Goal: Information Seeking & Learning: Learn about a topic

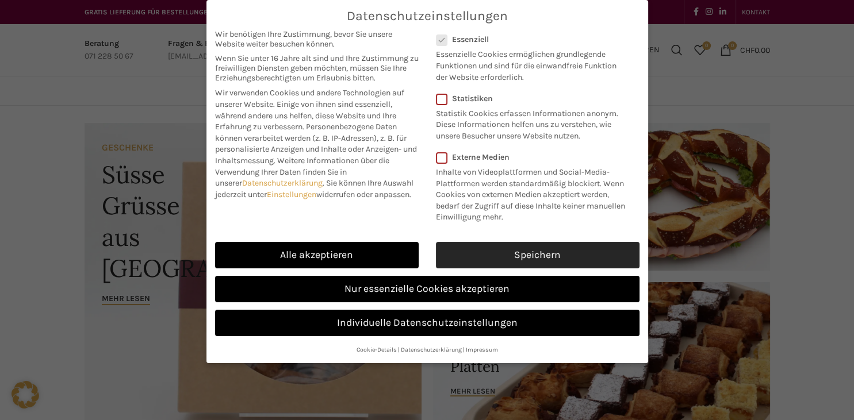
click at [523, 252] on link "Speichern" at bounding box center [538, 255] width 204 height 26
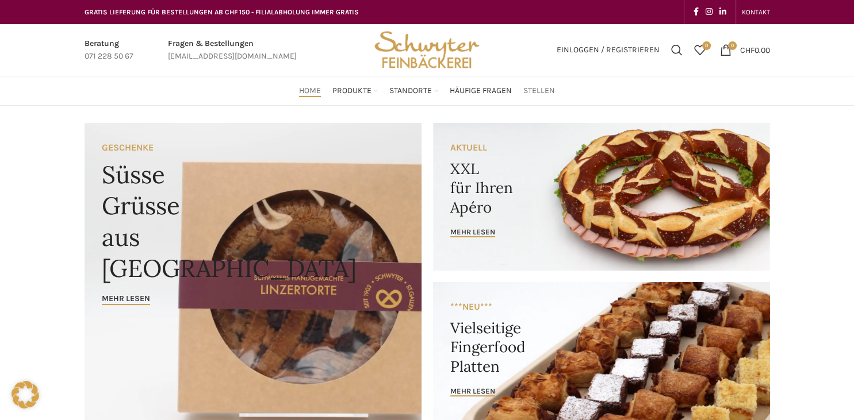
click at [533, 86] on span "Stellen" at bounding box center [539, 91] width 32 height 11
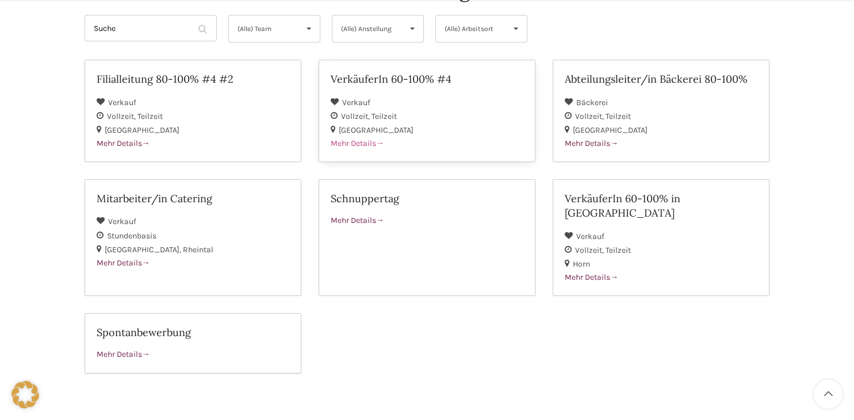
scroll to position [182, 0]
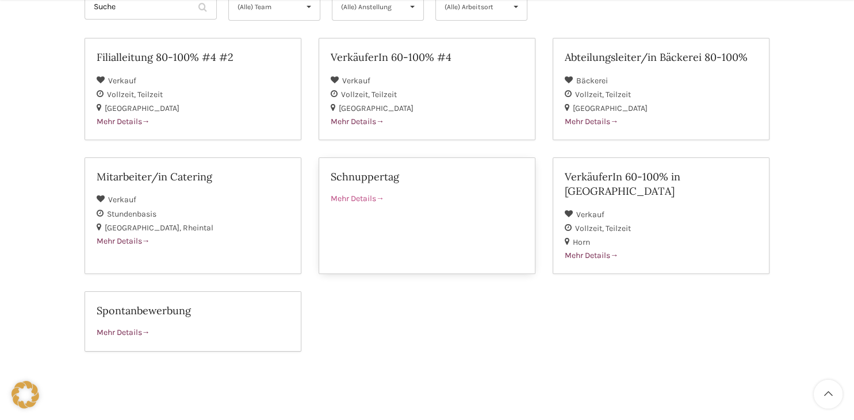
click at [372, 193] on div "Mehr Details" at bounding box center [427, 199] width 193 height 13
